Goal: Complete application form

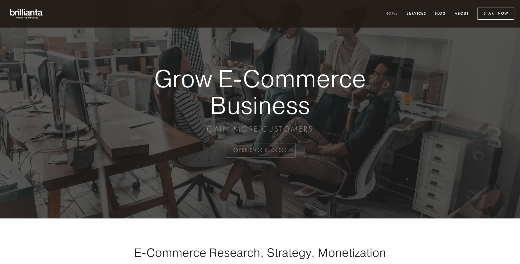
scroll to position [1474, 0]
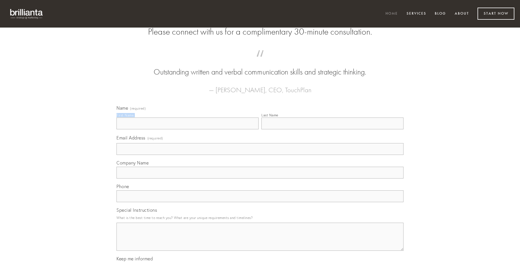
type input "[PERSON_NAME]"
click at [332, 129] on input "Last Name" at bounding box center [332, 124] width 142 height 12
type input "[PERSON_NAME]"
click at [260, 155] on input "Email Address (required)" at bounding box center [259, 149] width 287 height 12
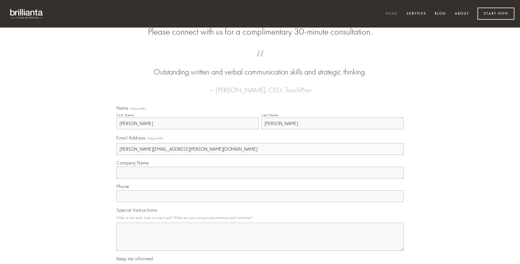
type input "[PERSON_NAME][EMAIL_ADDRESS][PERSON_NAME][DOMAIN_NAME]"
click at [260, 179] on input "Company Name" at bounding box center [259, 173] width 287 height 12
type input "video"
click at [260, 202] on input "text" at bounding box center [259, 196] width 287 height 12
click at [260, 242] on textarea "Special Instructions" at bounding box center [259, 237] width 287 height 28
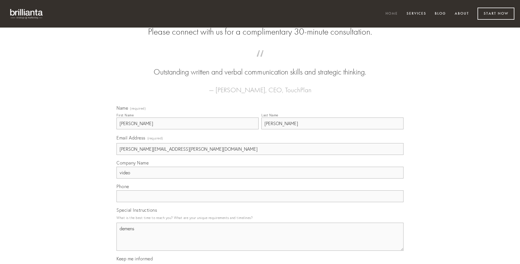
type textarea "demens"
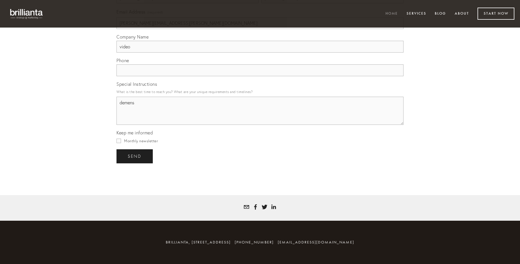
click at [135, 156] on span "send" at bounding box center [135, 156] width 14 height 5
